Goal: Task Accomplishment & Management: Manage account settings

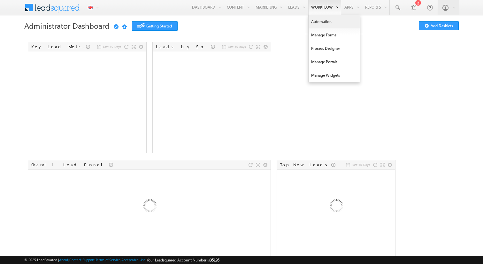
click at [311, 21] on link "Automation" at bounding box center [334, 21] width 51 height 13
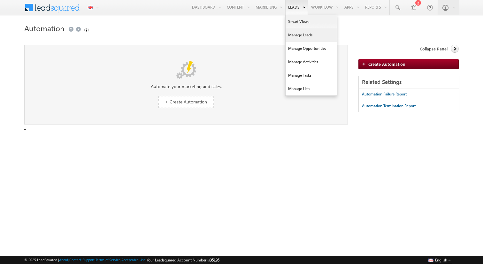
click at [291, 34] on link "Manage Leads" at bounding box center [311, 34] width 51 height 13
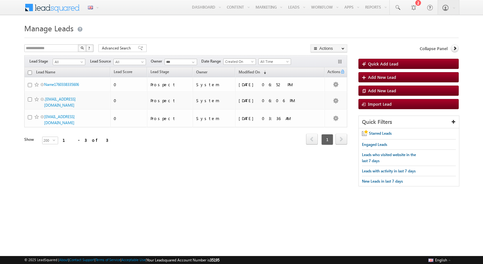
click at [178, 23] on h1 "Manage Leads" at bounding box center [241, 27] width 435 height 12
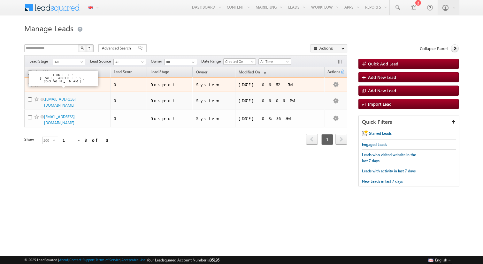
click at [52, 82] on link "Name1760338335606" at bounding box center [61, 84] width 35 height 5
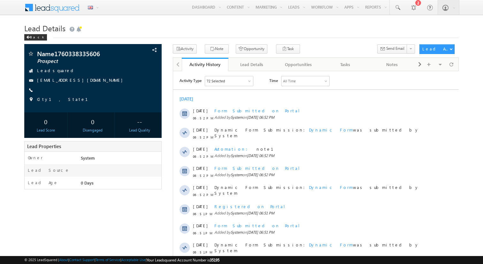
scroll to position [82, 0]
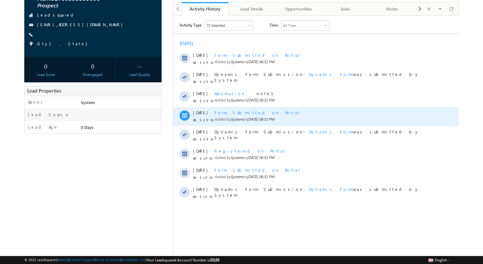
scroll to position [82, 0]
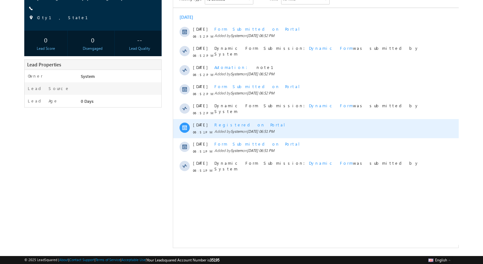
click at [232, 125] on div "Registered on Portal" at bounding box center [319, 125] width 210 height 6
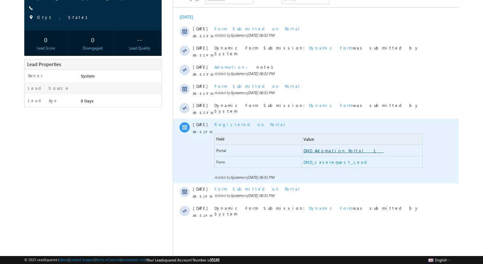
click at [316, 149] on link "DND_Automation_Portal 1" at bounding box center [343, 151] width 80 height 6
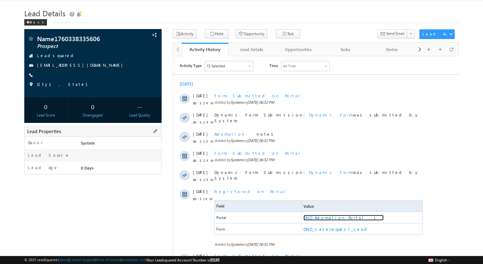
scroll to position [0, 0]
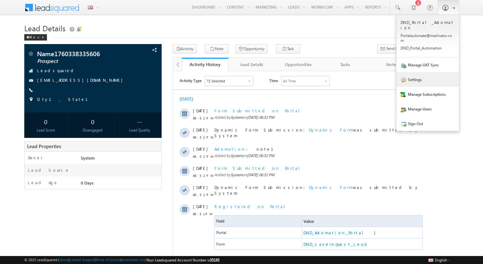
click at [410, 75] on link "Settings" at bounding box center [428, 79] width 63 height 15
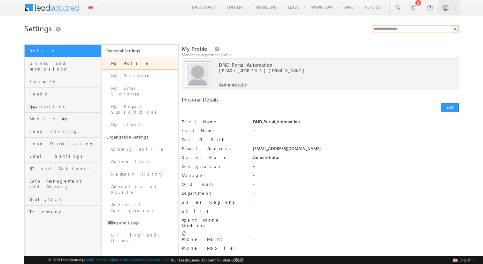
click at [382, 32] on input "text" at bounding box center [415, 29] width 87 height 8
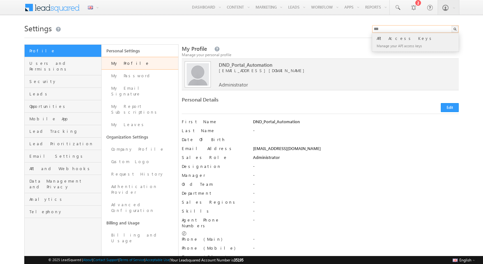
type input "***"
click at [396, 43] on div "Manage your API access keys" at bounding box center [419, 46] width 86 height 8
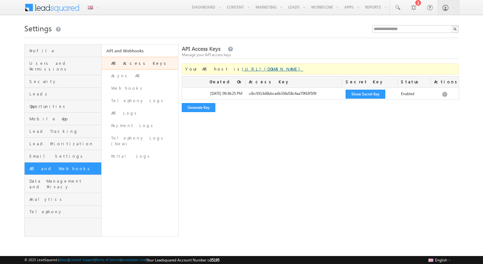
drag, startPoint x: 215, startPoint y: 71, endPoint x: 264, endPoint y: 68, distance: 49.0
click at [264, 68] on link "[URL][DOMAIN_NAME]" at bounding box center [272, 68] width 61 height 5
copy link "[URL][DOMAIN_NAME]"
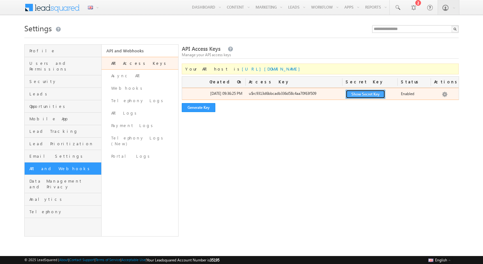
click at [358, 98] on button "Show Secret Key" at bounding box center [366, 94] width 40 height 9
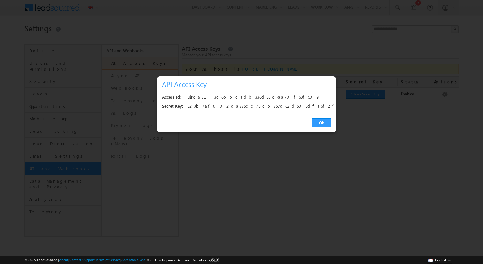
click at [255, 100] on div "u$rc9313d6bbcadb336d58c4aa70f63f509" at bounding box center [258, 97] width 140 height 9
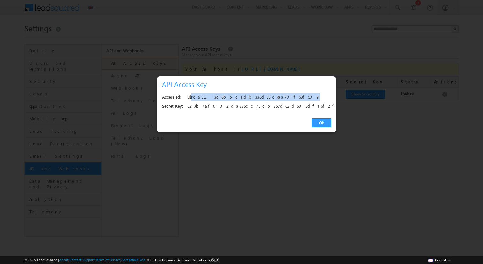
click at [255, 100] on div "u$rc9313d6bbcadb336d58c4aa70f63f509" at bounding box center [258, 97] width 140 height 9
copy div "u$rc9313d6bbcadb336d58c4aa70f63f509"
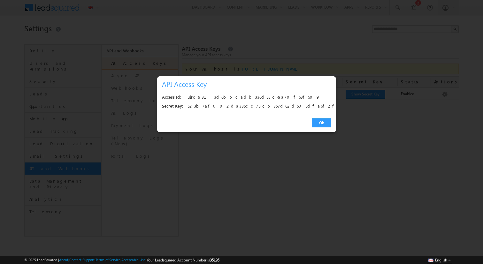
click at [254, 108] on div "523b7af002da335cc78cb357d62d505dfa6f2fd5" at bounding box center [258, 106] width 140 height 9
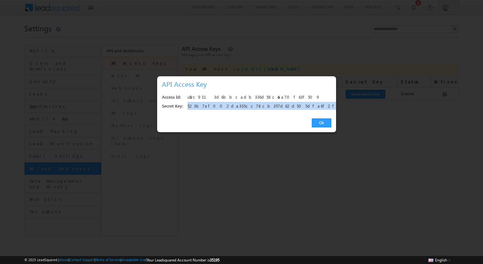
click at [254, 108] on div "523b7af002da335cc78cb357d62d505dfa6f2fd5" at bounding box center [258, 106] width 140 height 9
copy div "523b7af002da335cc78cb357d62d505dfa6f2fd5"
click at [323, 121] on link "Ok" at bounding box center [322, 123] width 20 height 9
